Goal: Transaction & Acquisition: Purchase product/service

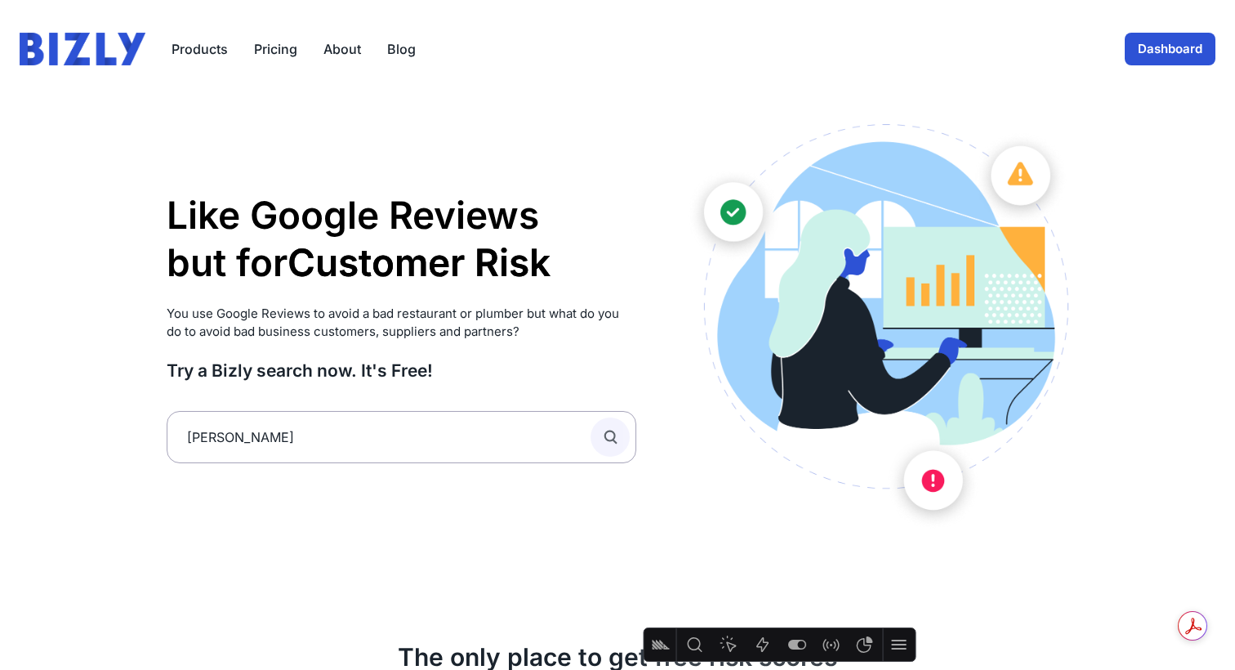
type input "[PERSON_NAME]"
click at [616, 437] on icon "submit" at bounding box center [610, 437] width 18 height 18
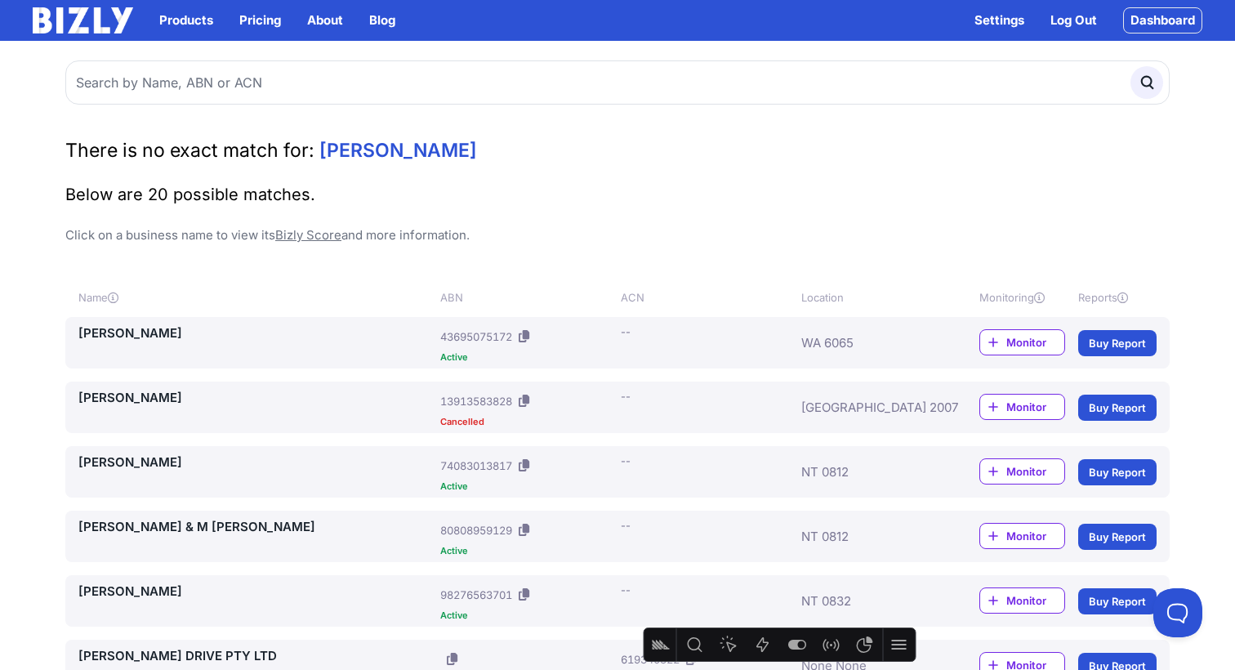
click at [133, 329] on link "DRIMATIS, PETRINA" at bounding box center [255, 333] width 355 height 20
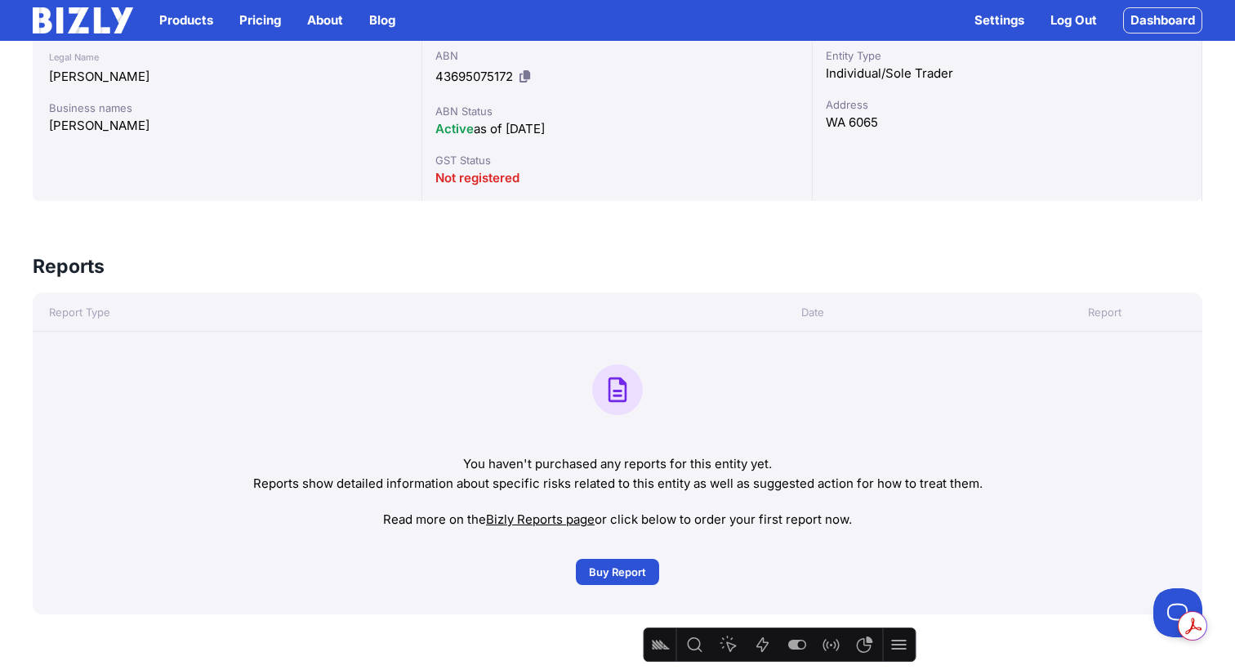
scroll to position [442, 0]
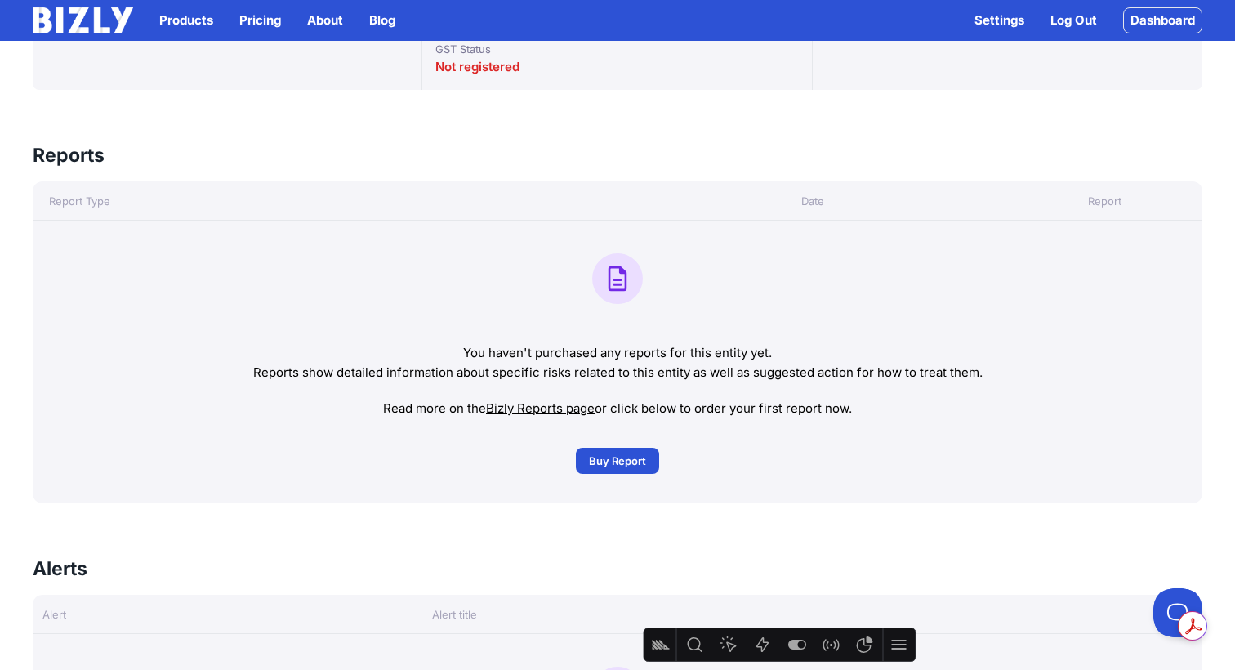
click at [619, 459] on span "Buy Report" at bounding box center [617, 461] width 57 height 16
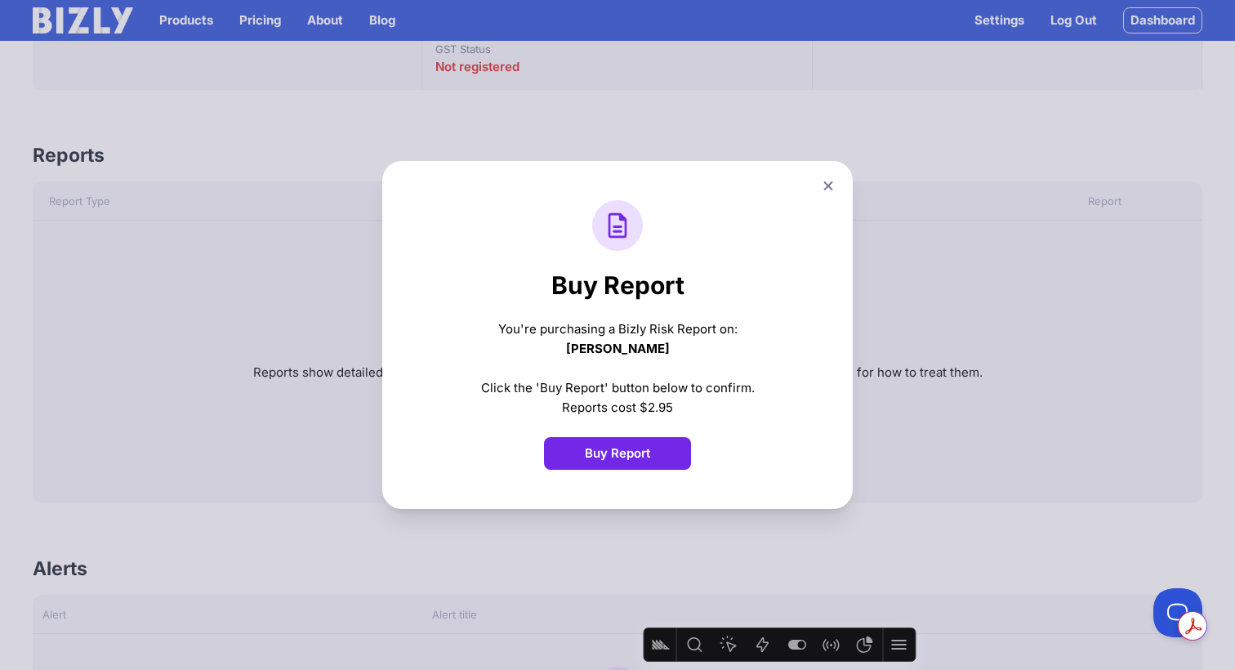
click at [623, 457] on button "Buy Report" at bounding box center [617, 453] width 147 height 33
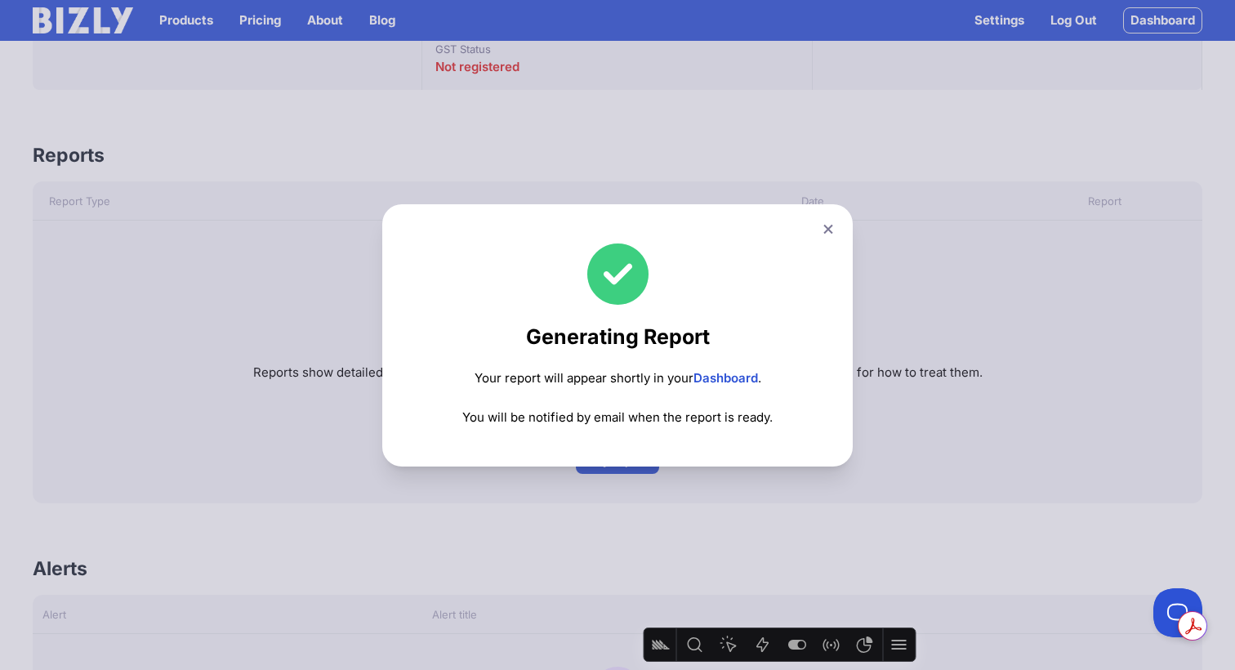
click at [828, 229] on icon at bounding box center [827, 228] width 9 height 9
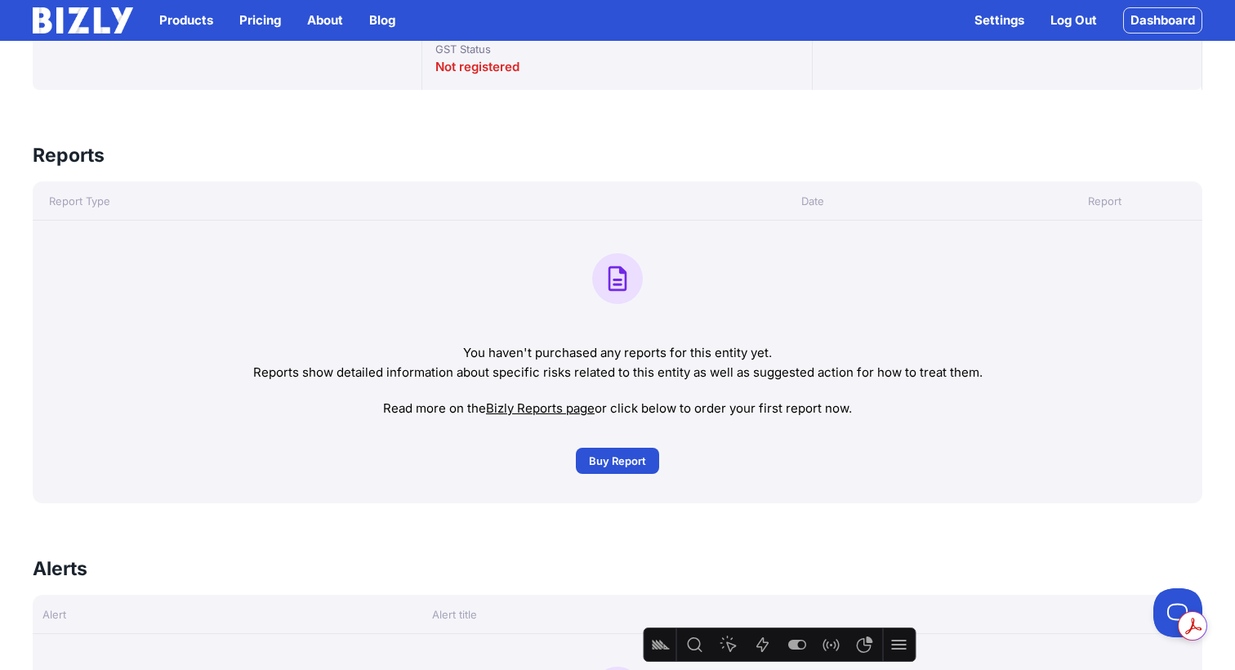
scroll to position [365, 0]
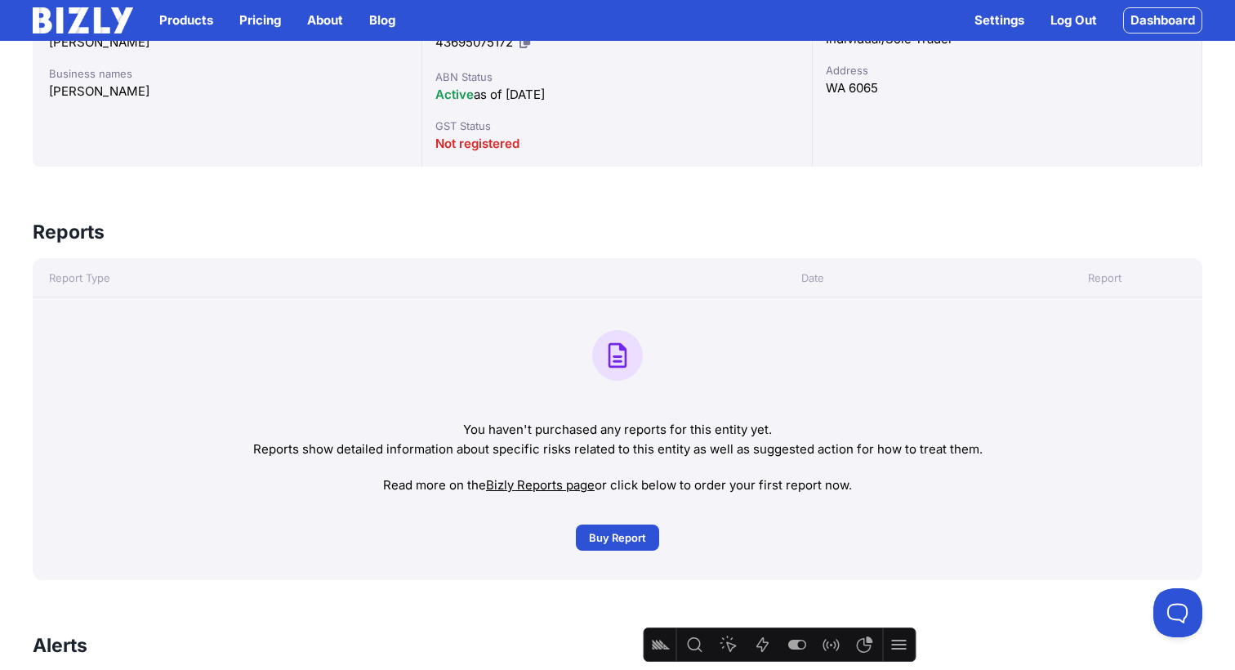
click at [1140, 21] on link "Dashboard" at bounding box center [1162, 20] width 79 height 26
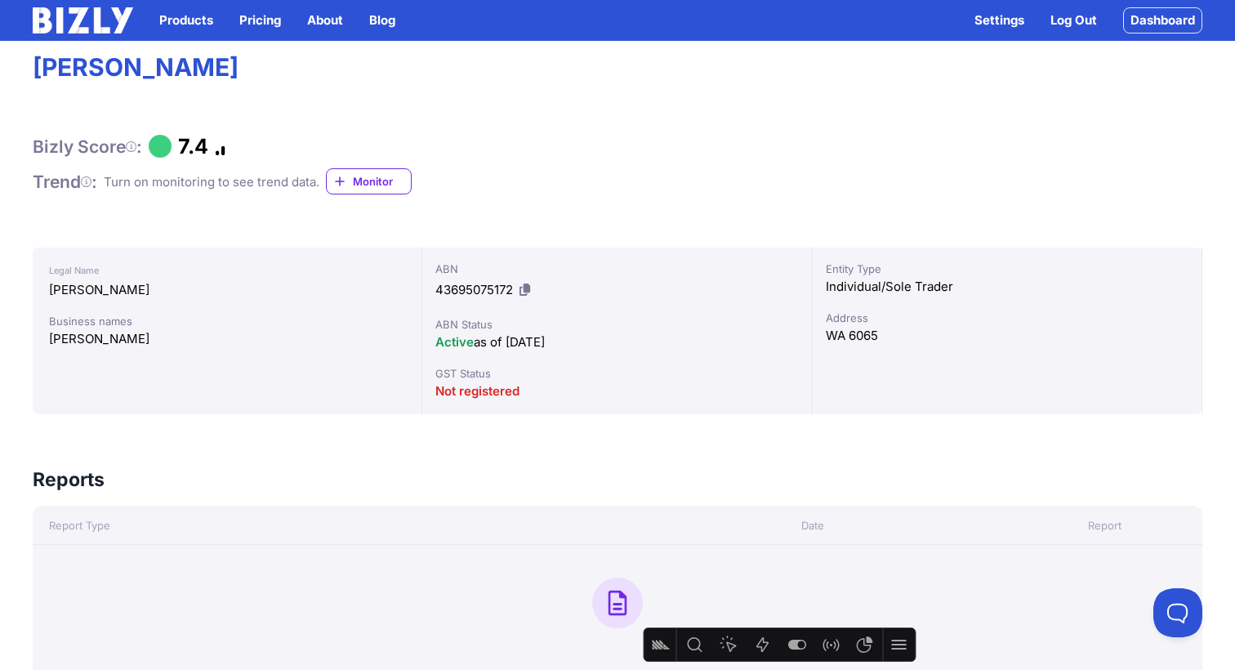
scroll to position [0, 0]
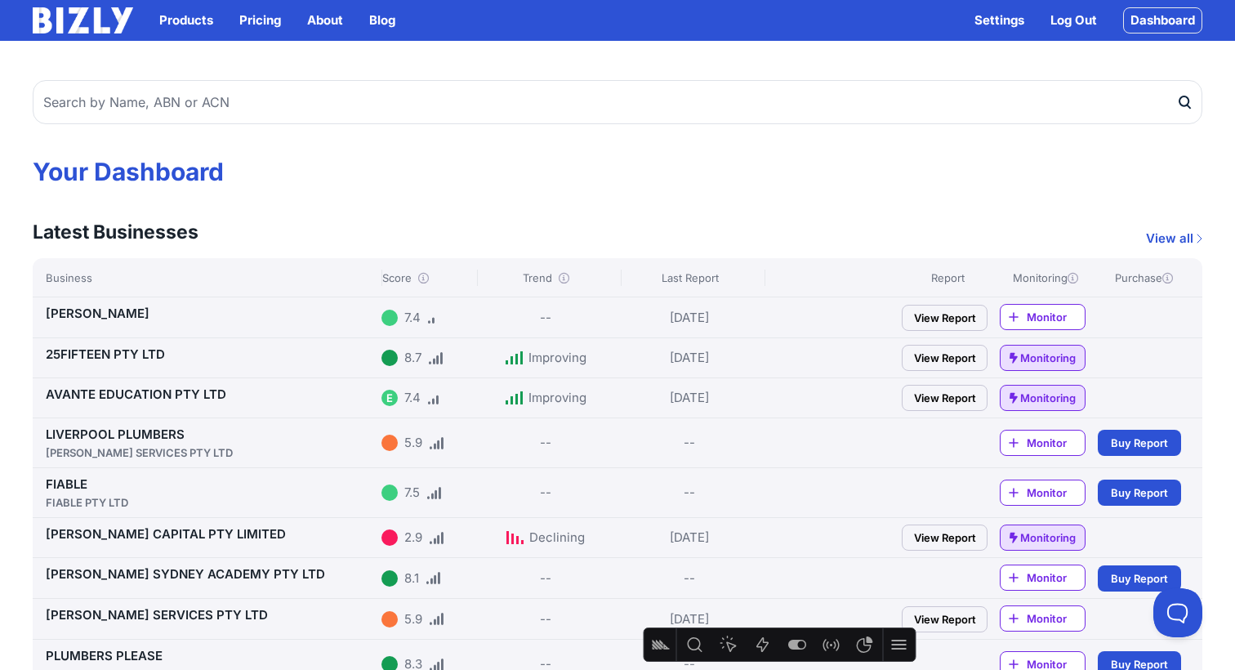
click at [943, 321] on link "View Report" at bounding box center [945, 318] width 86 height 26
